Goal: Information Seeking & Learning: Learn about a topic

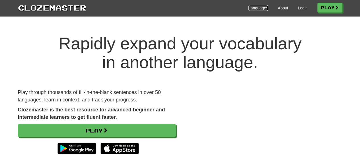
click at [259, 8] on link "Languages" at bounding box center [258, 8] width 20 height 6
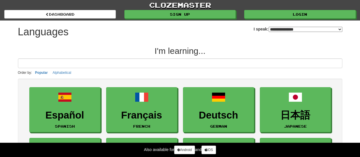
select select "*******"
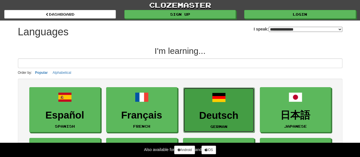
click at [211, 111] on h3 "Deutsch" at bounding box center [218, 115] width 65 height 11
